Goal: Information Seeking & Learning: Learn about a topic

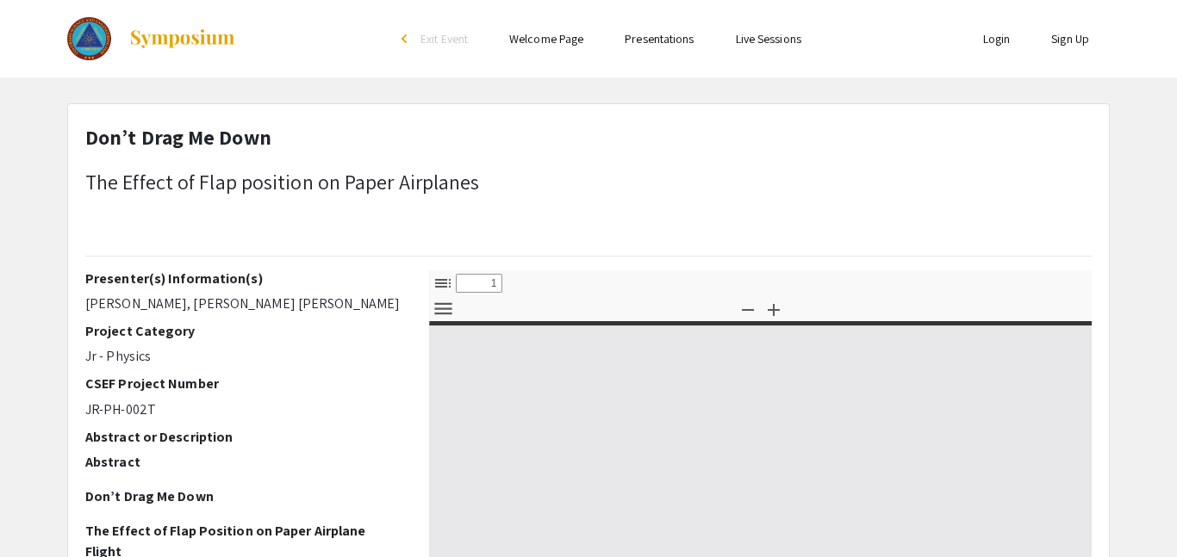
select select "custom"
type input "0"
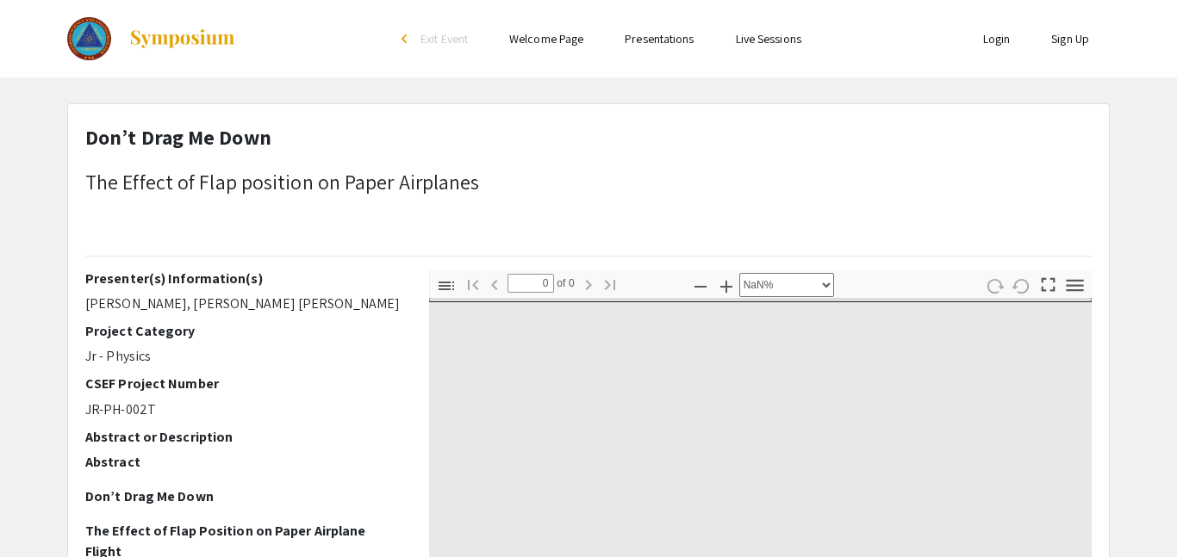
select select "auto"
type input "1"
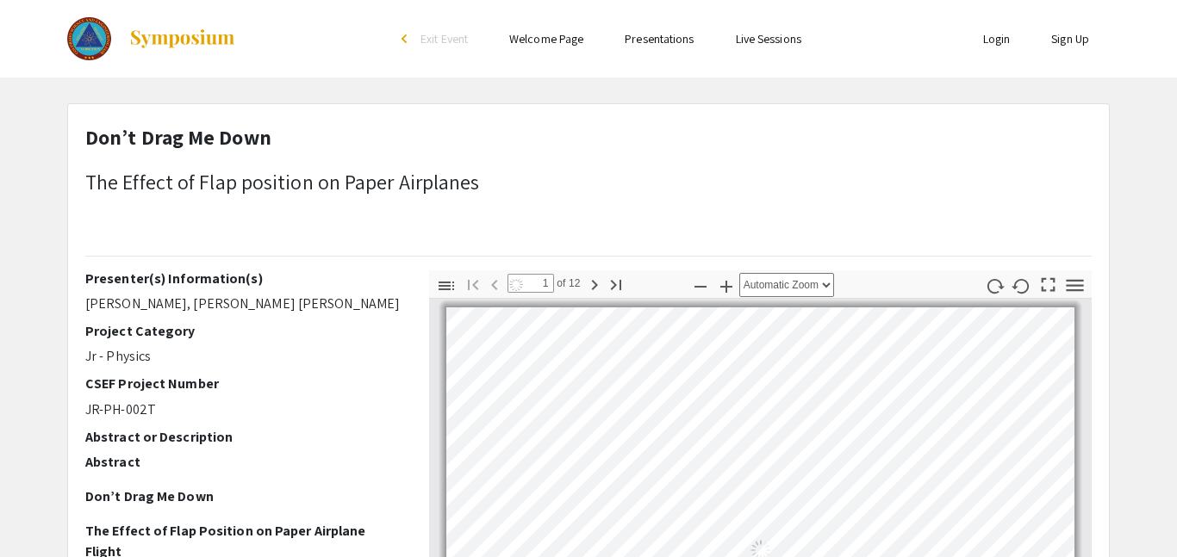
select select "auto"
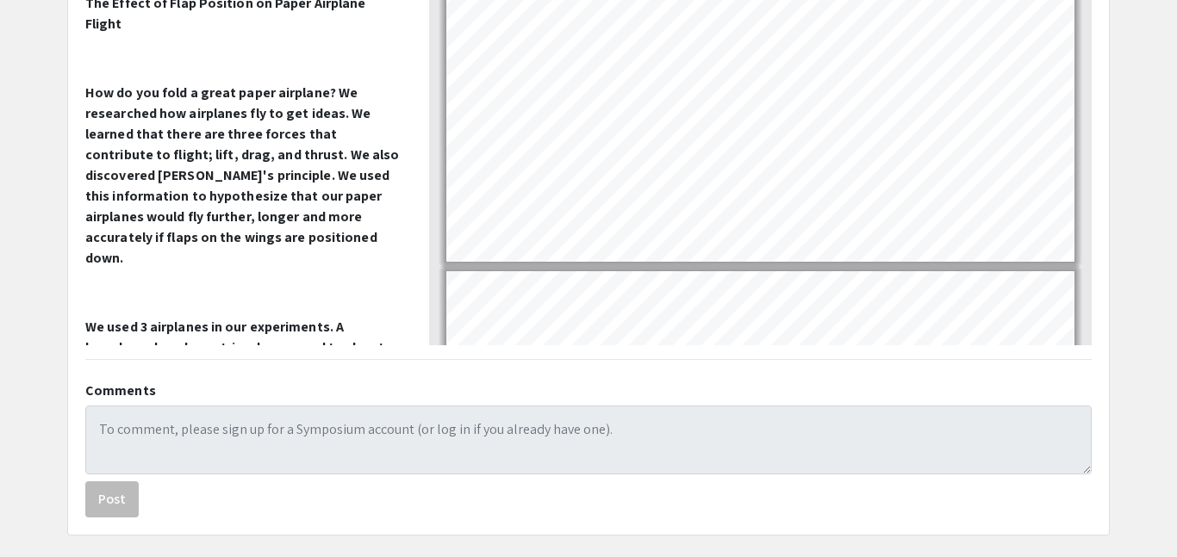
scroll to position [601, 0]
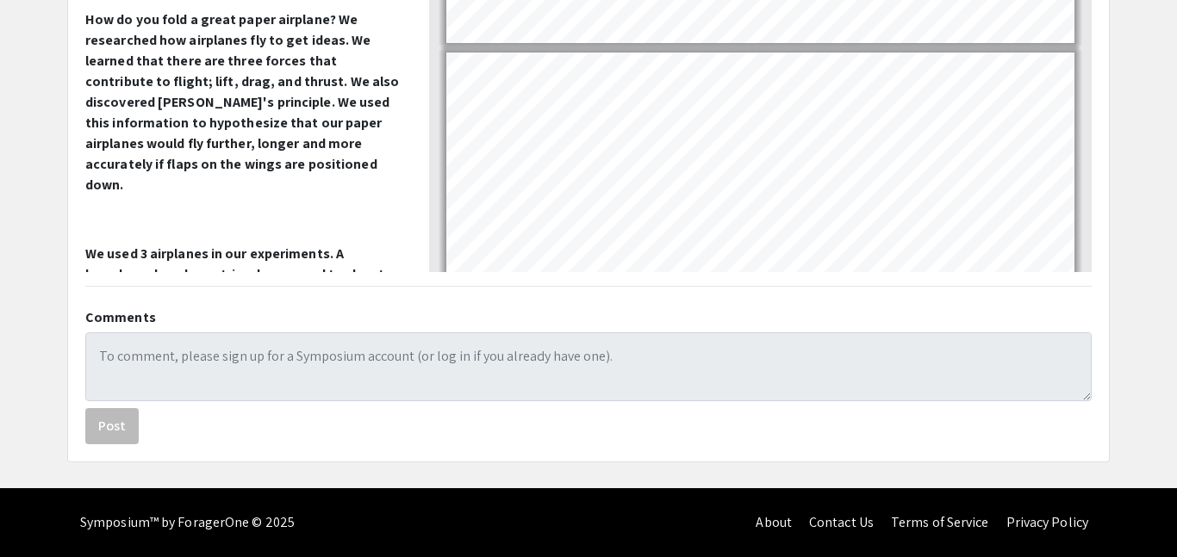
type input "3"
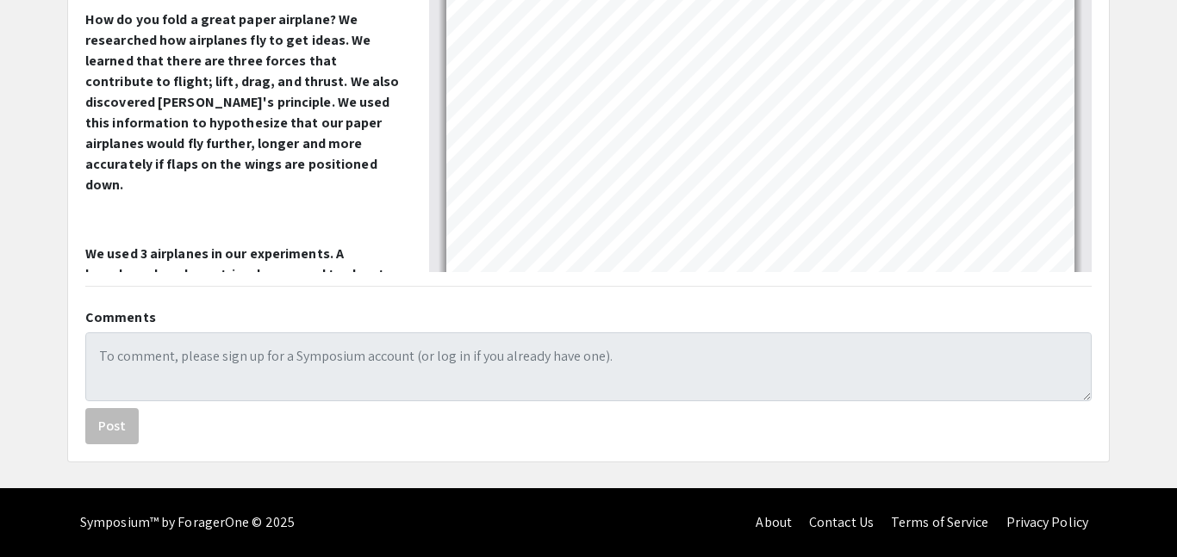
scroll to position [761, 0]
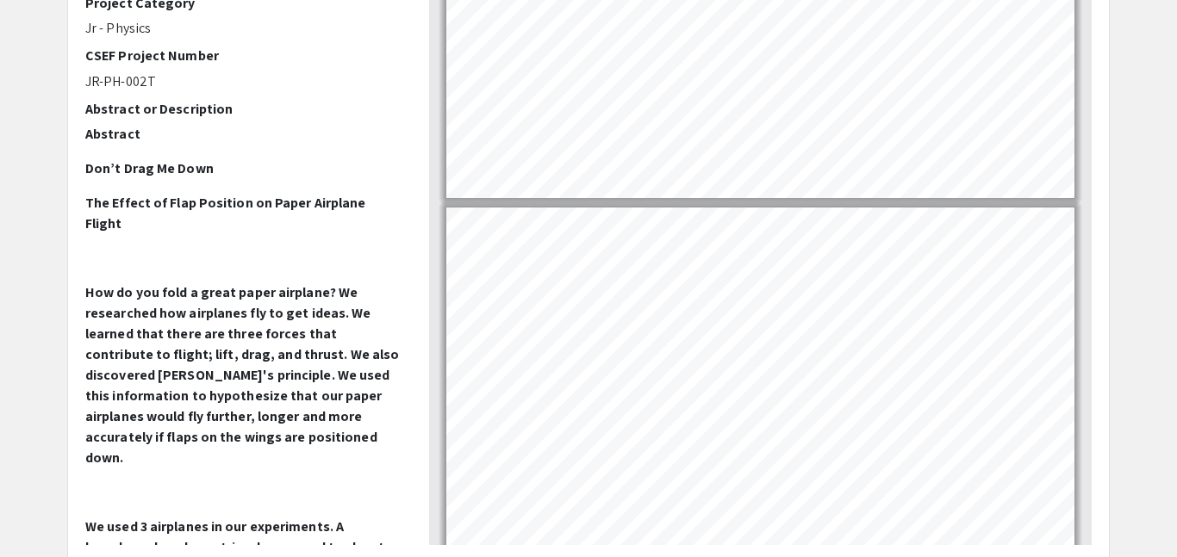
scroll to position [326, 0]
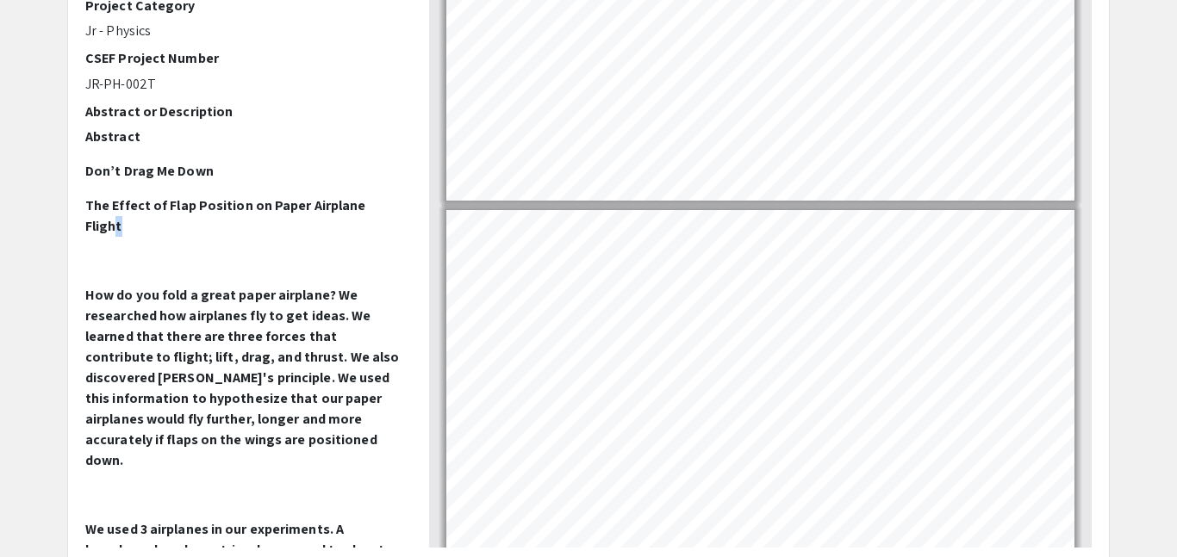
drag, startPoint x: 395, startPoint y: 196, endPoint x: 385, endPoint y: 216, distance: 23.1
click at [406, 224] on div "Presenter(s) Information(s) [PERSON_NAME], [PERSON_NAME] [PERSON_NAME] Project …" at bounding box center [244, 246] width 344 height 603
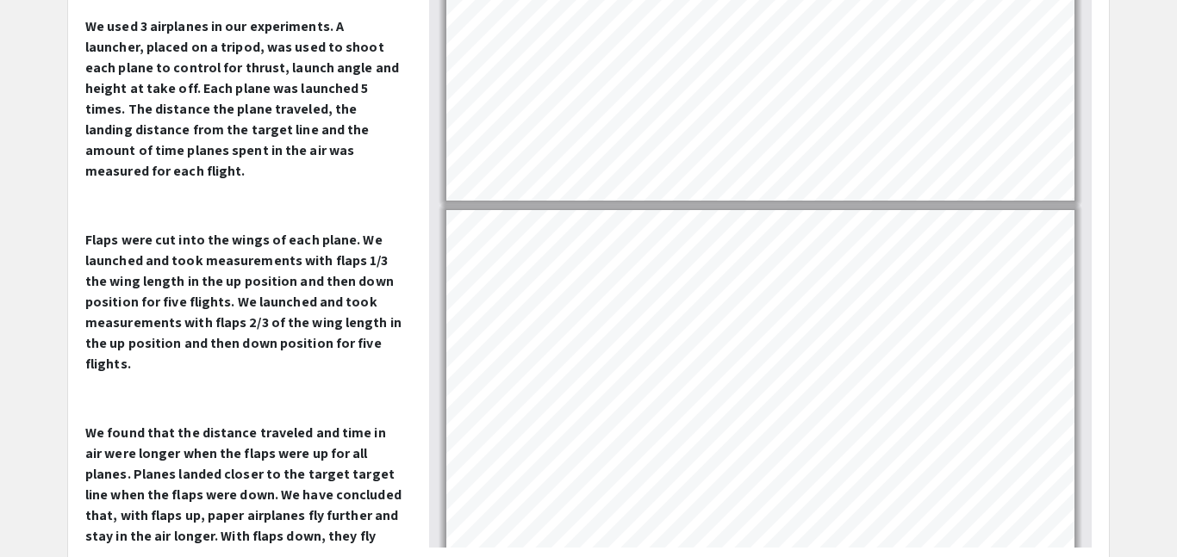
scroll to position [509, 0]
